Goal: Contribute content: Add original content to the website for others to see

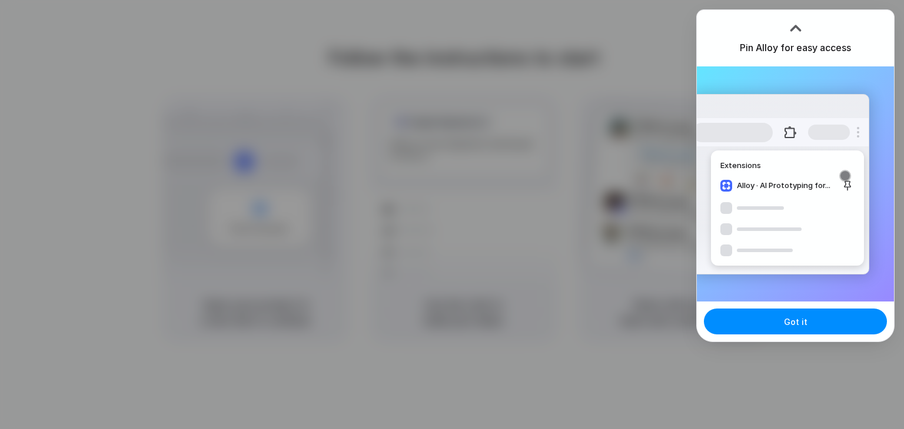
click at [810, 1] on div at bounding box center [452, 214] width 904 height 429
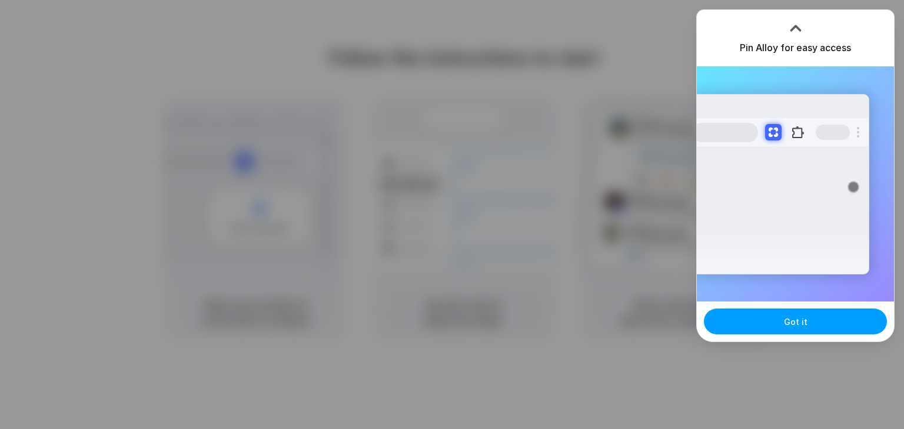
click at [759, 317] on button "Got it" at bounding box center [795, 322] width 183 height 26
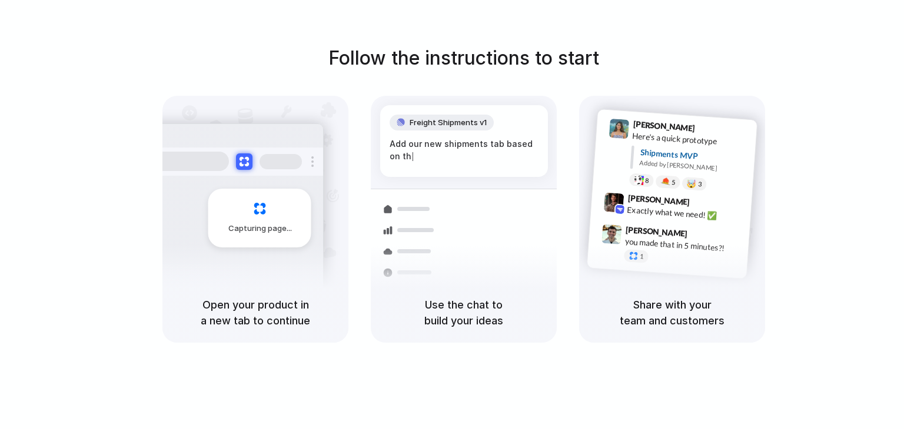
click at [259, 225] on span "Capturing page" at bounding box center [260, 229] width 65 height 12
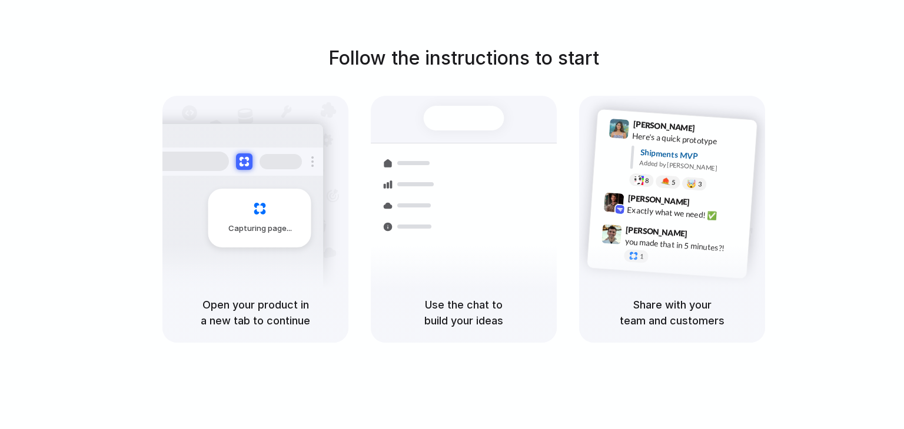
click at [407, 225] on div at bounding box center [410, 226] width 68 height 21
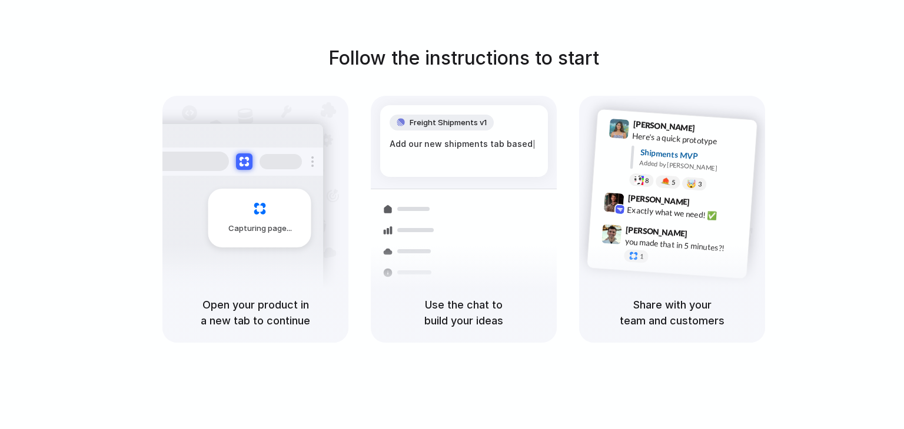
click at [245, 226] on span "Capturing page" at bounding box center [260, 229] width 65 height 12
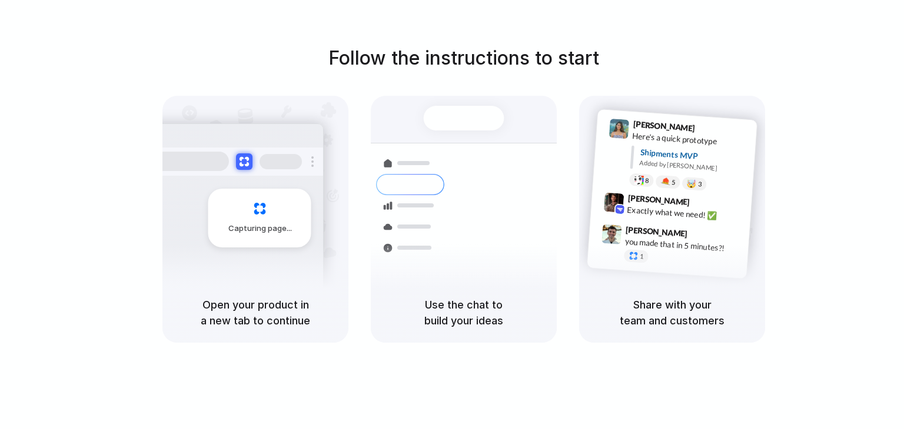
click at [671, 204] on div "Max Meyer 9:42 AM Exactly what we need! ✅" at bounding box center [683, 210] width 122 height 32
click at [261, 314] on h5 "Open your product in a new tab to continue" at bounding box center [255, 313] width 158 height 32
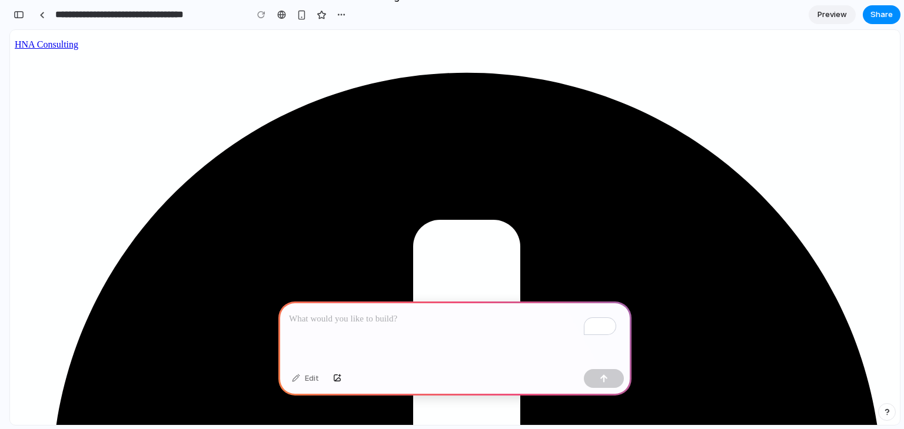
click at [355, 321] on p "To enrich screen reader interactions, please activate Accessibility in Grammarl…" at bounding box center [455, 319] width 332 height 14
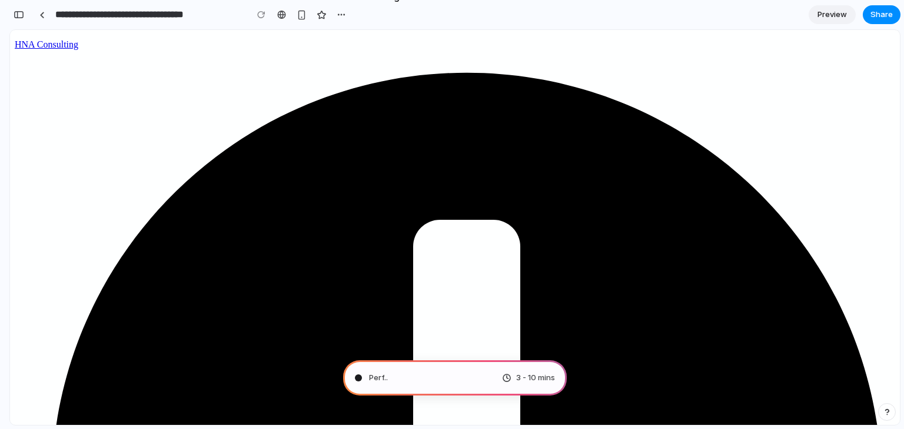
type input "**********"
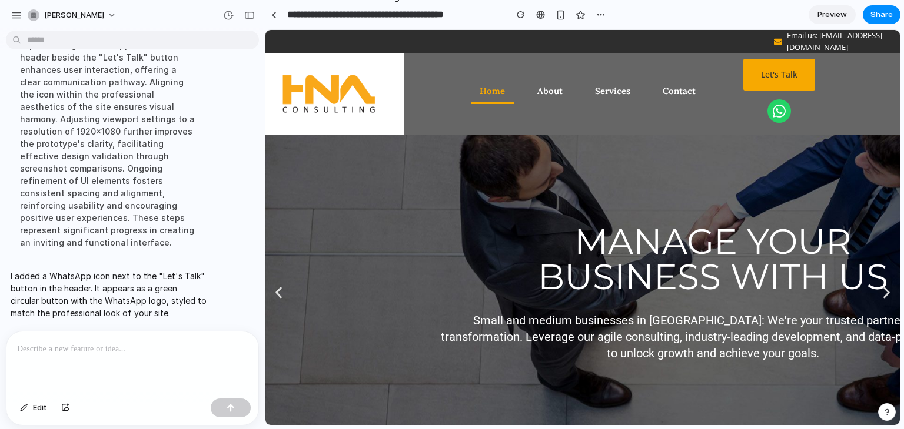
scroll to position [100, 0]
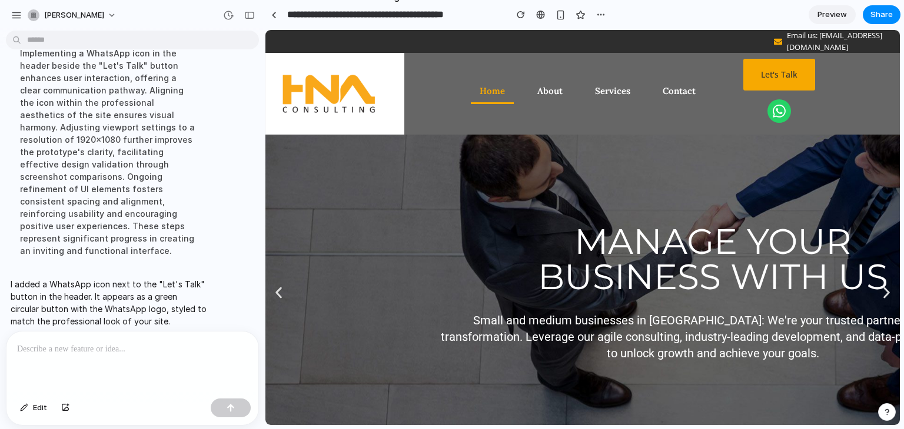
click at [774, 112] on icon at bounding box center [778, 111] width 13 height 13
click at [779, 112] on icon at bounding box center [778, 111] width 13 height 13
